Goal: Information Seeking & Learning: Learn about a topic

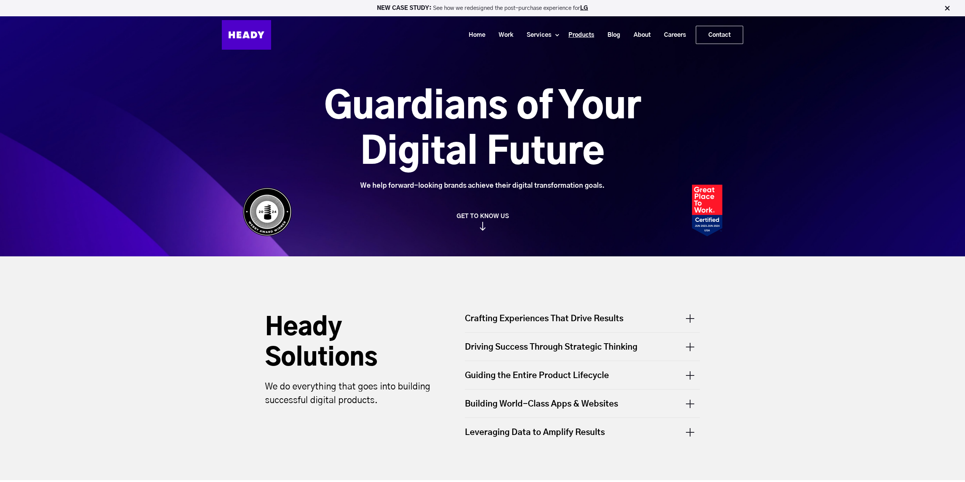
click at [578, 39] on link "Products" at bounding box center [578, 35] width 39 height 14
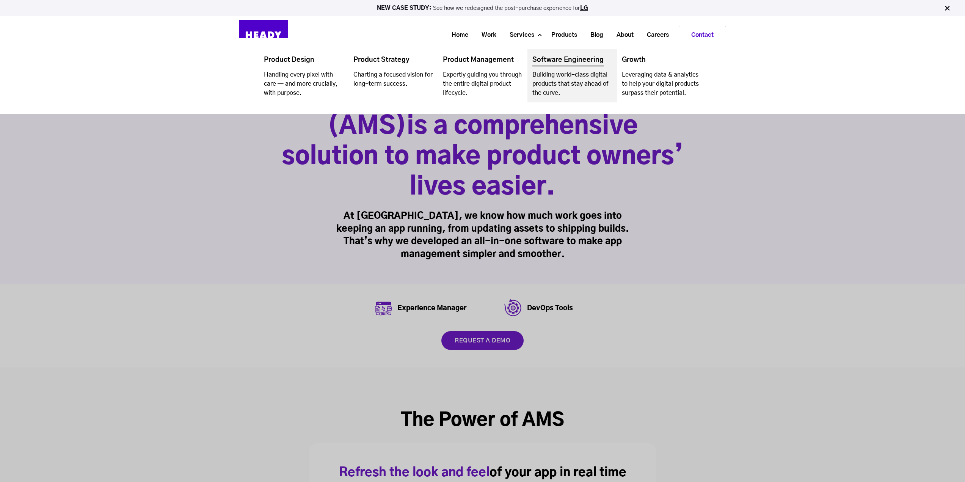
click at [571, 61] on link "Navigation Menu" at bounding box center [573, 75] width 90 height 53
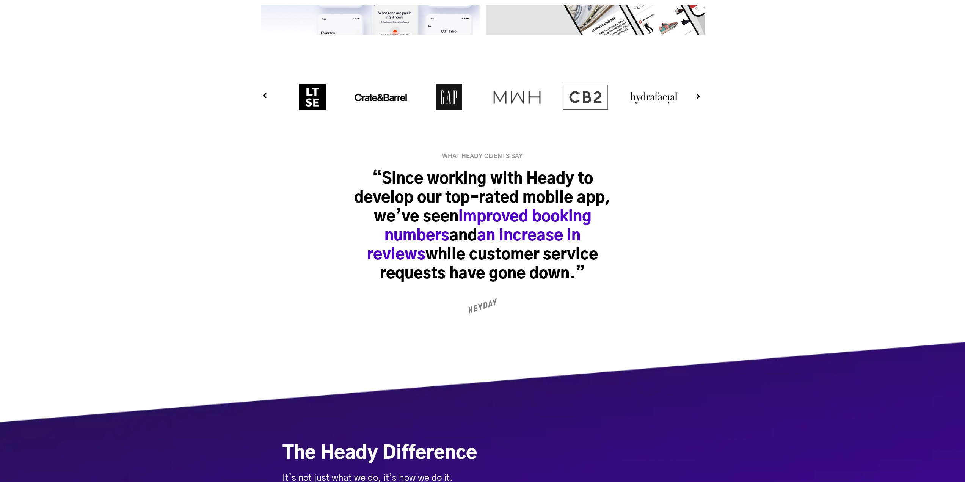
scroll to position [3262, 0]
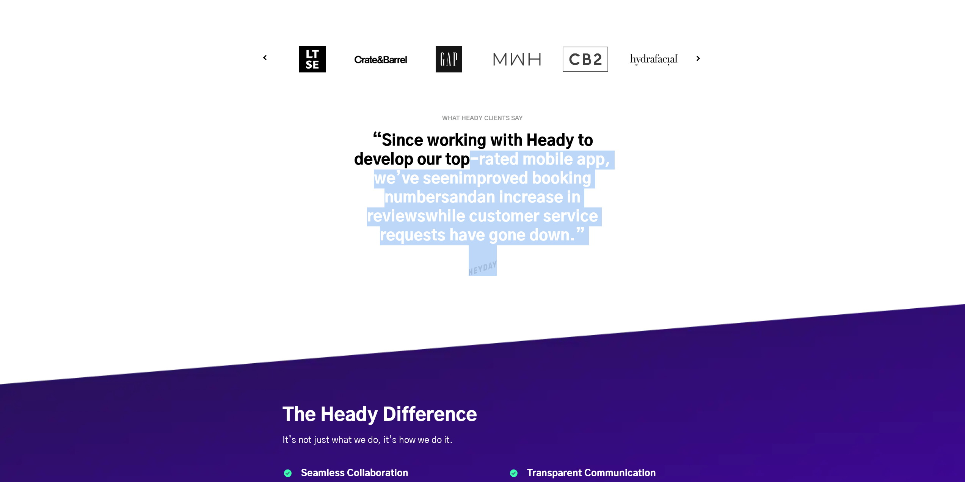
drag, startPoint x: 472, startPoint y: 145, endPoint x: 485, endPoint y: 255, distance: 110.4
click at [485, 255] on div "What Heady Clients Say “Since working with Heady to develop our top-rated mobil…" at bounding box center [482, 194] width 283 height 163
click at [364, 297] on div "What Heady Clients Say “Since working with Heady to develop our top-rated mobil…" at bounding box center [482, 189] width 521 height 229
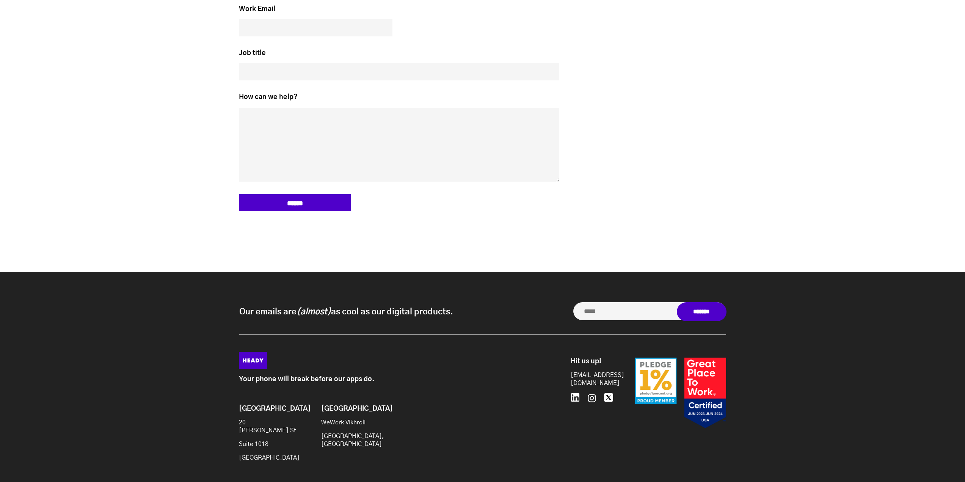
scroll to position [4207, 0]
